Goal: Task Accomplishment & Management: Manage account settings

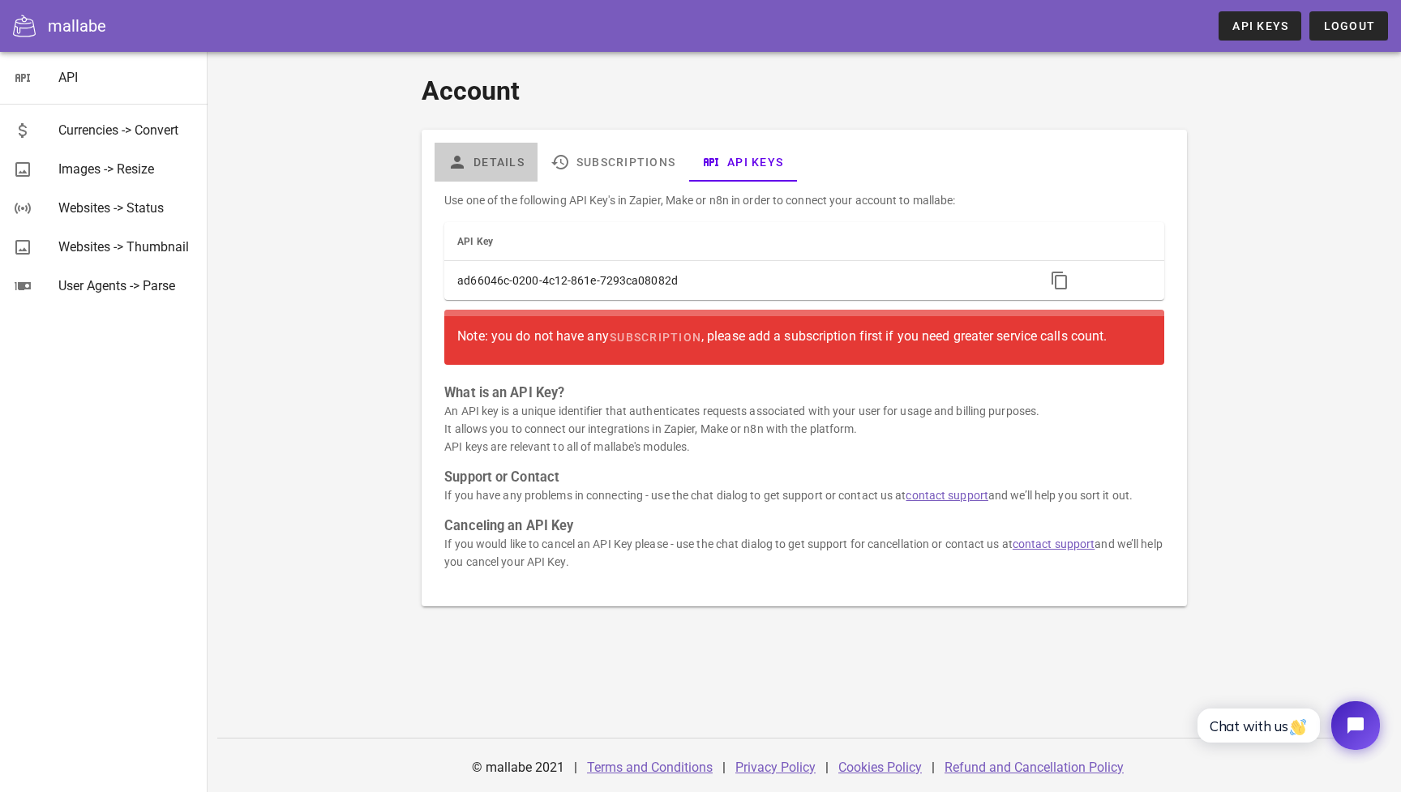
click at [519, 169] on link "Details" at bounding box center [486, 162] width 103 height 39
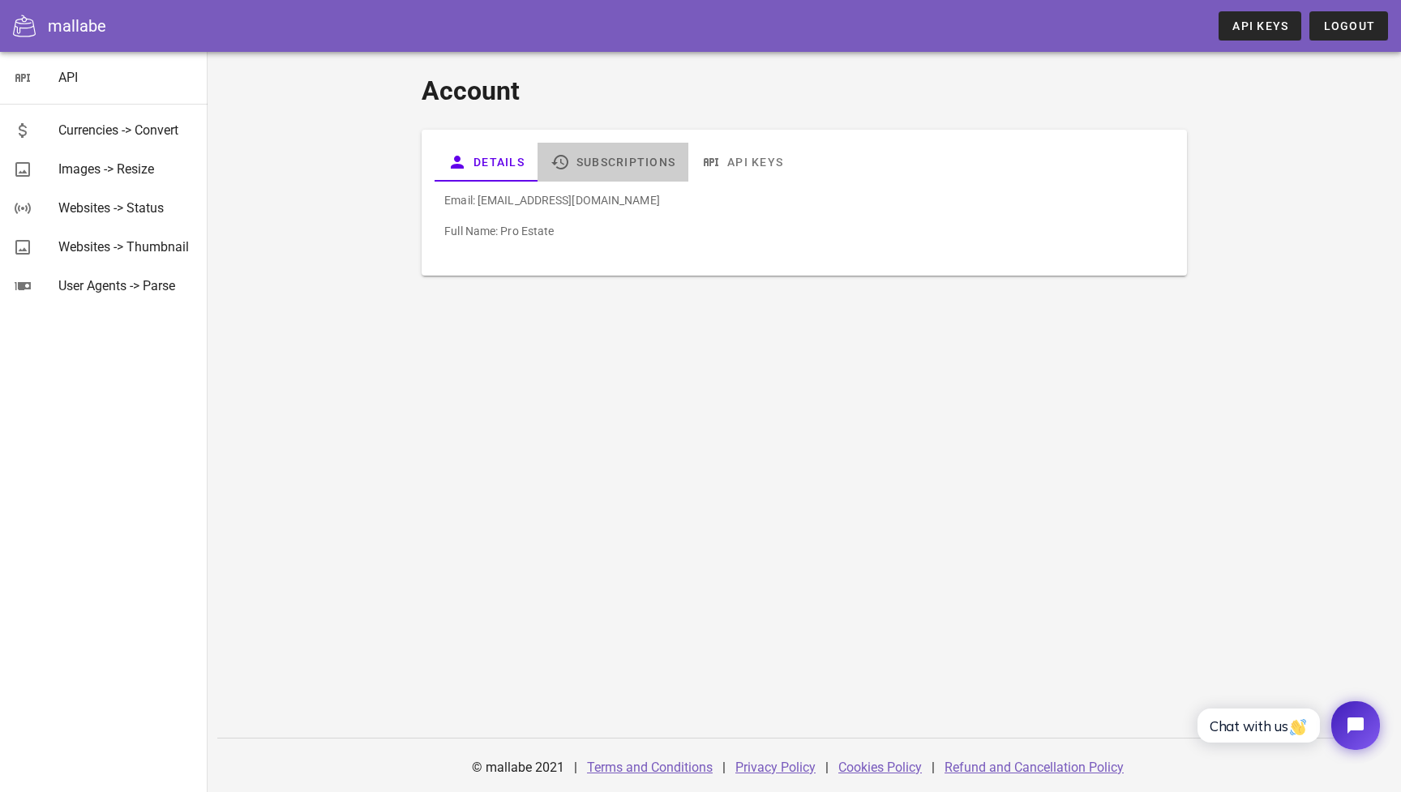
click at [610, 168] on link "Subscriptions" at bounding box center [613, 162] width 151 height 39
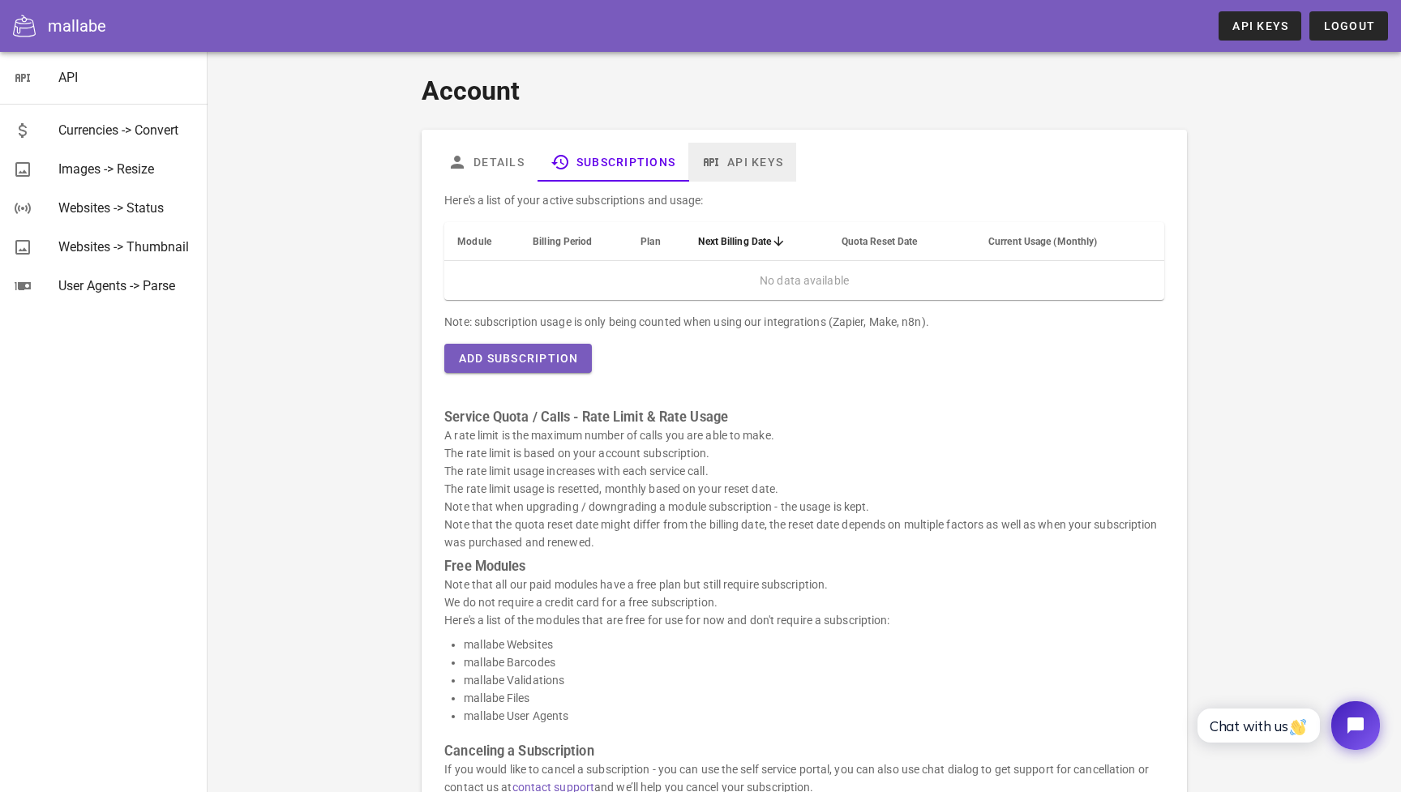
click at [738, 156] on link "API Keys" at bounding box center [742, 162] width 108 height 39
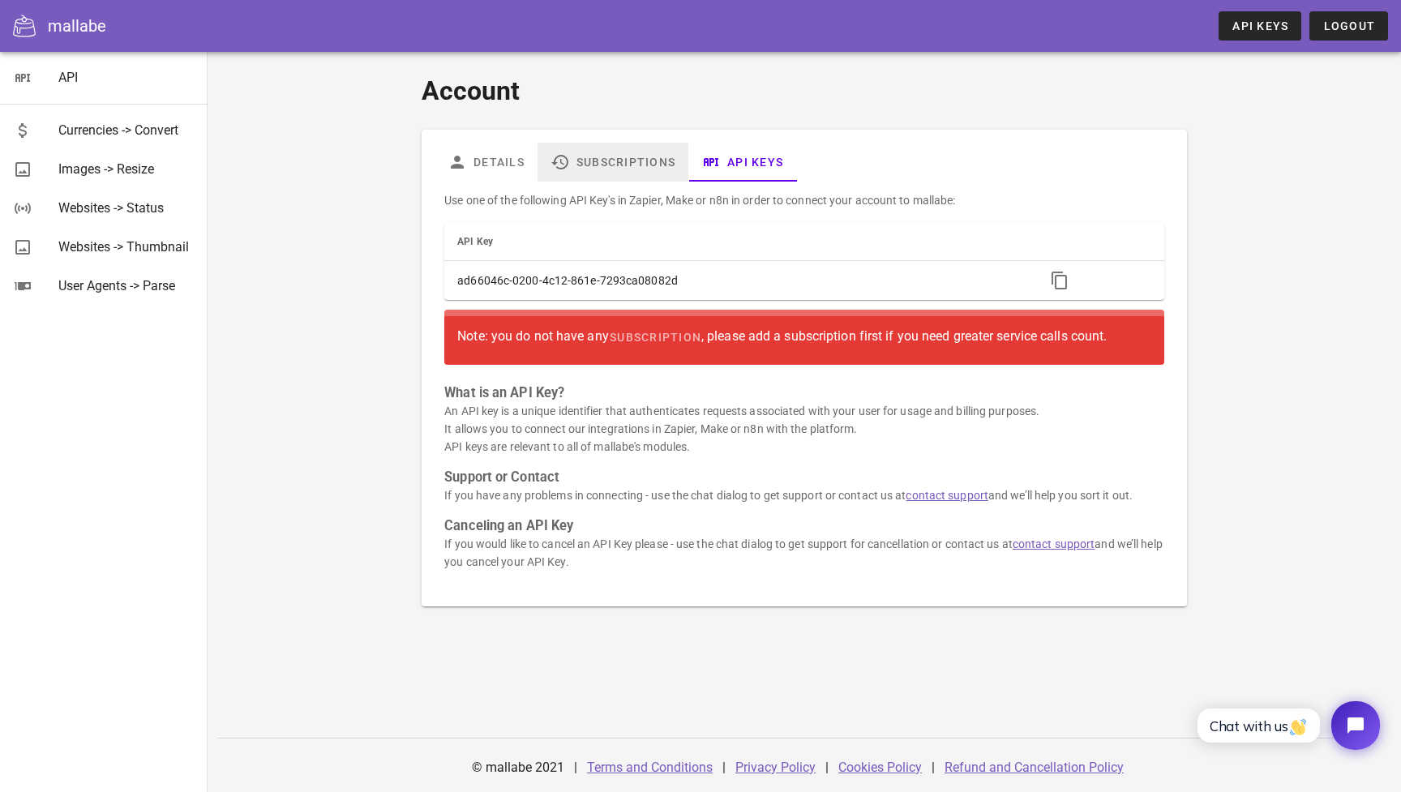
click at [633, 159] on link "Subscriptions" at bounding box center [613, 162] width 151 height 39
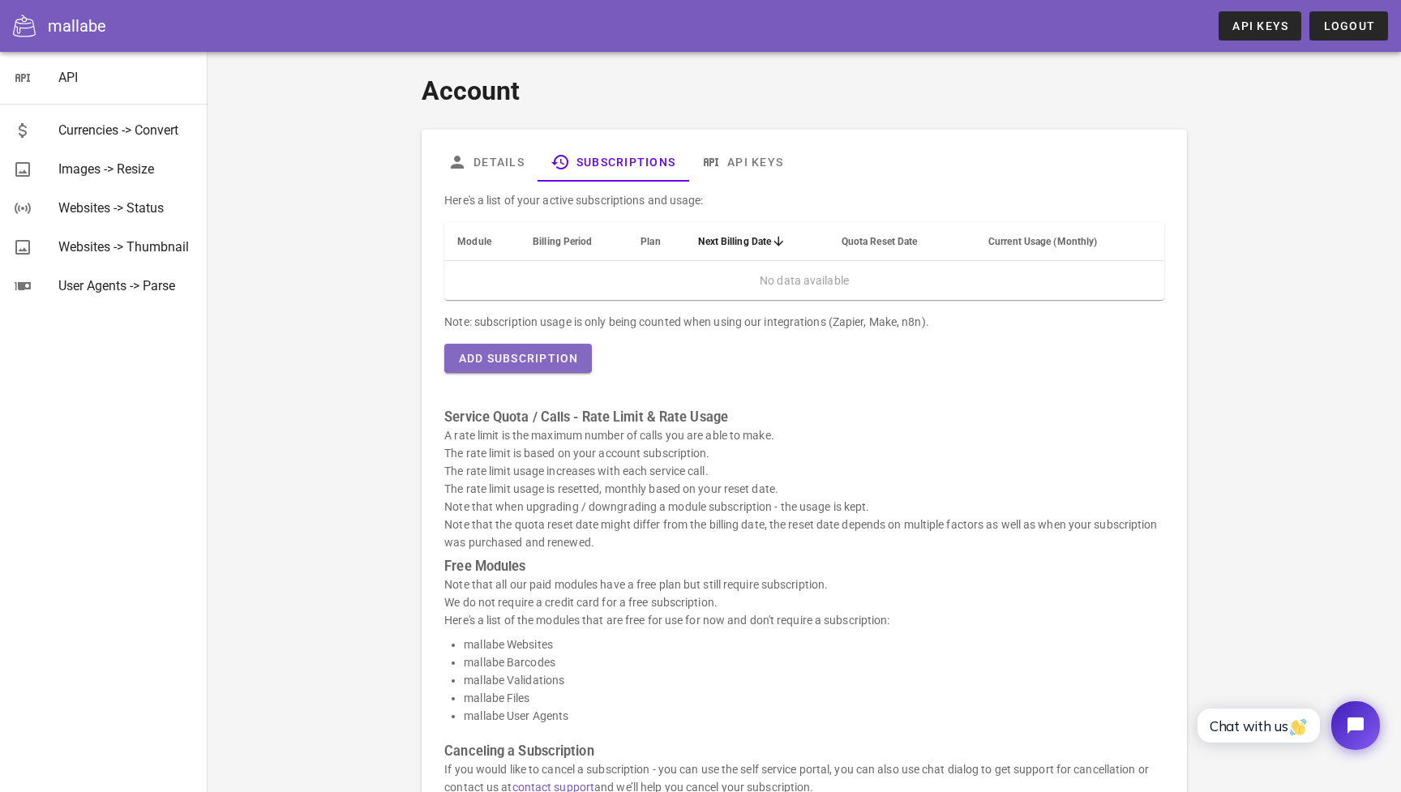
click at [545, 355] on span "Add Subscription" at bounding box center [517, 358] width 121 height 13
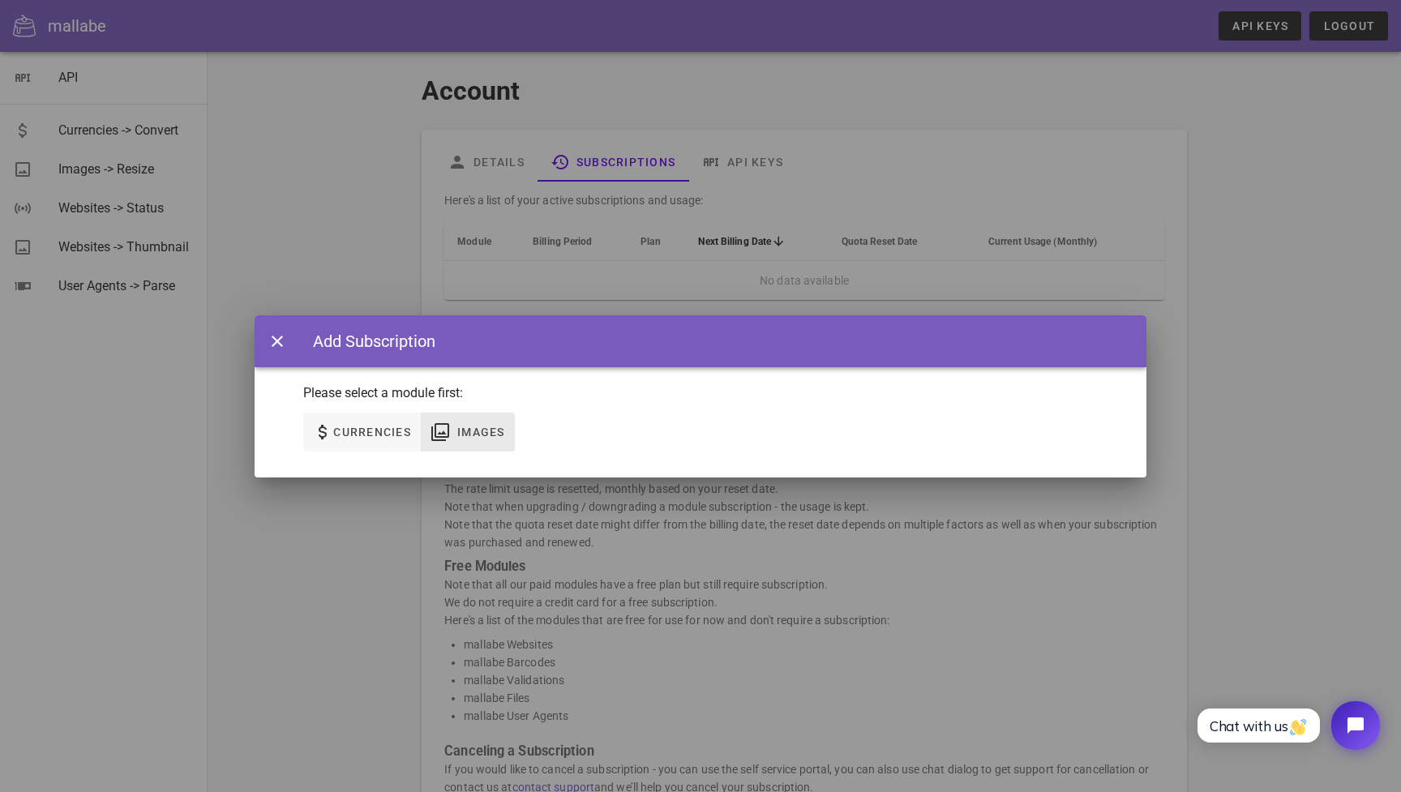
click at [472, 424] on span "Images" at bounding box center [468, 431] width 75 height 19
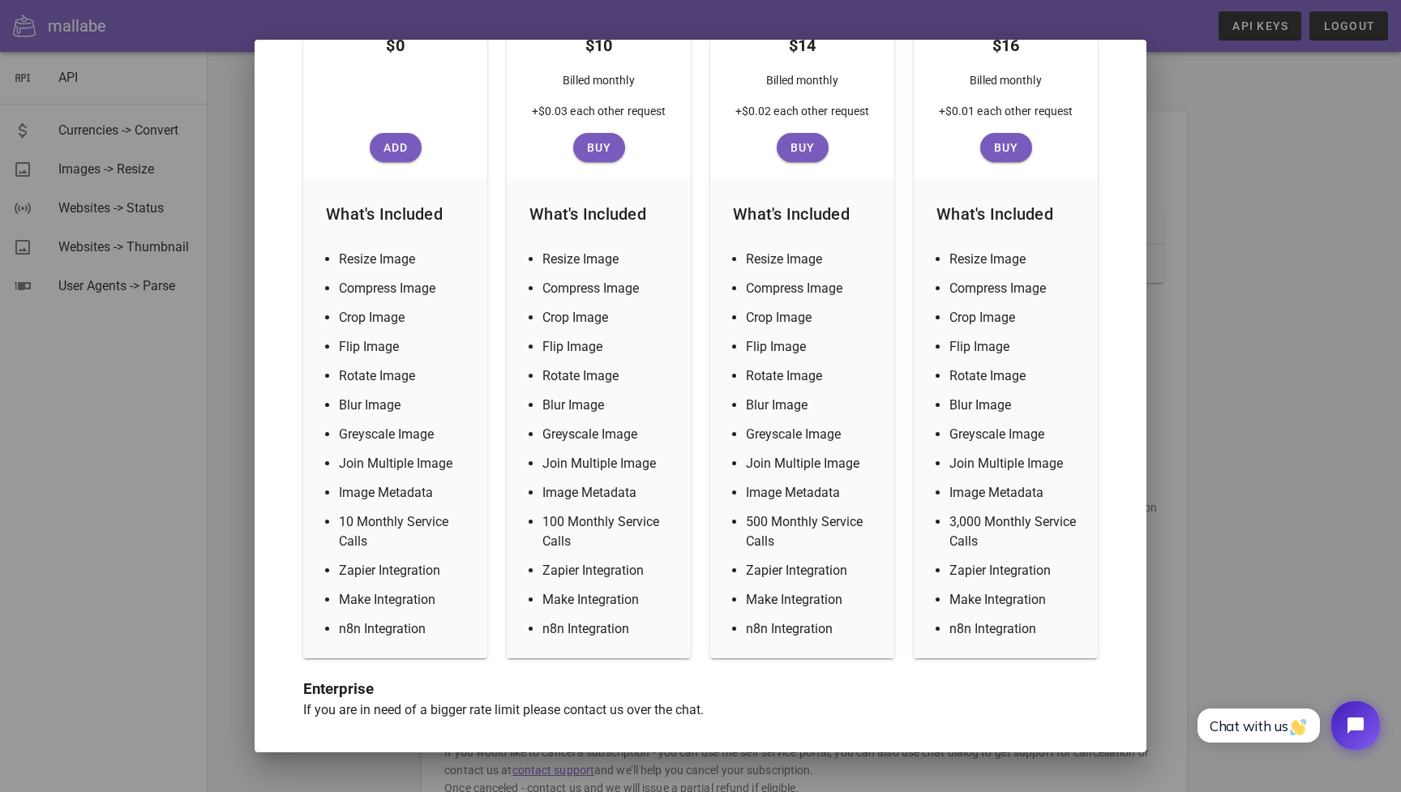
scroll to position [371, 0]
click at [397, 157] on button "Add" at bounding box center [396, 147] width 52 height 29
